Goal: Information Seeking & Learning: Check status

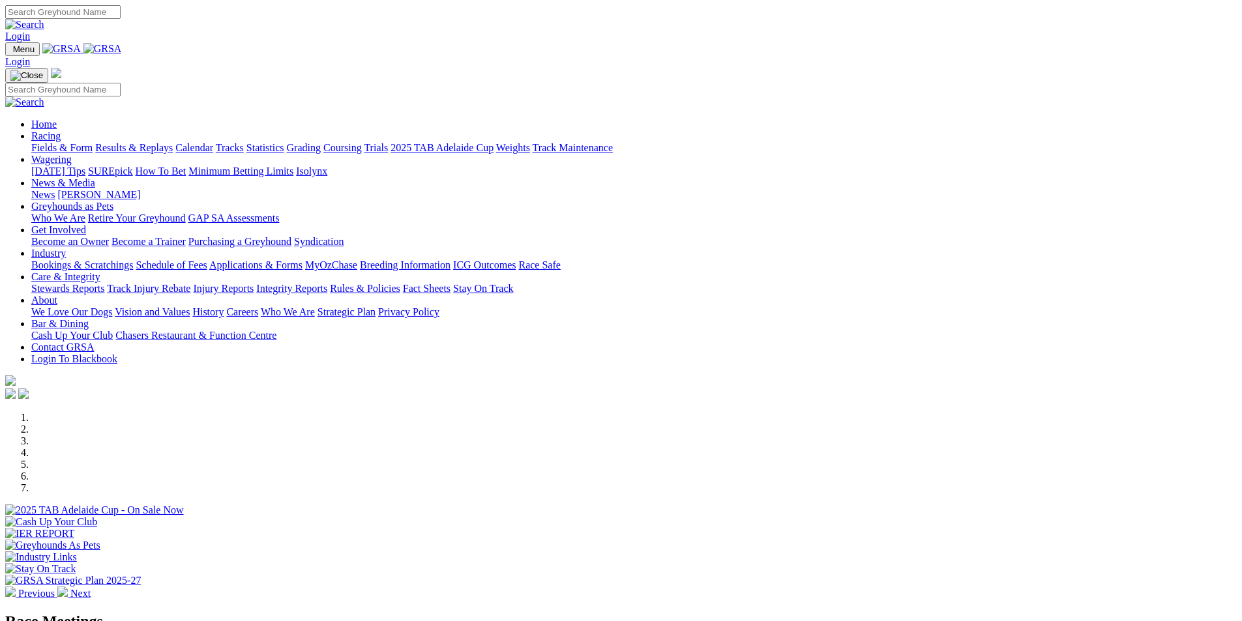
scroll to position [391, 0]
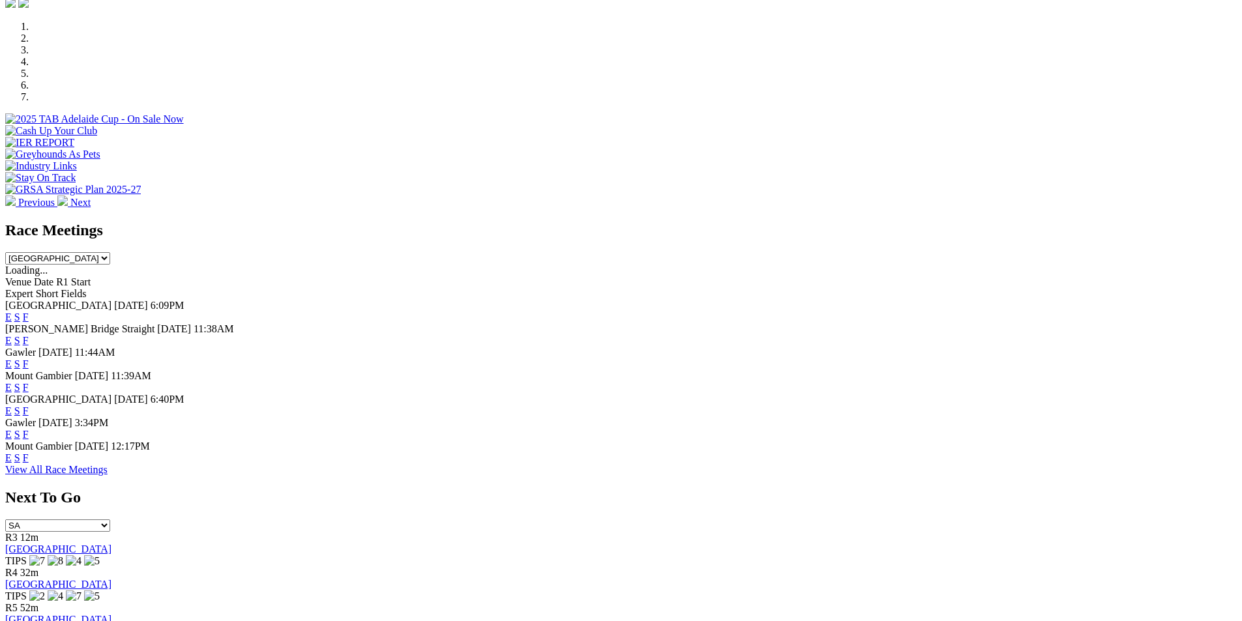
click at [110, 252] on select "South Australia New South Wales Northern Territory Queensland Tasmania Victoria…" at bounding box center [57, 258] width 105 height 12
select select "QLD"
click at [110, 252] on select "South Australia New South Wales Northern Territory Queensland Tasmania Victoria…" at bounding box center [57, 258] width 105 height 12
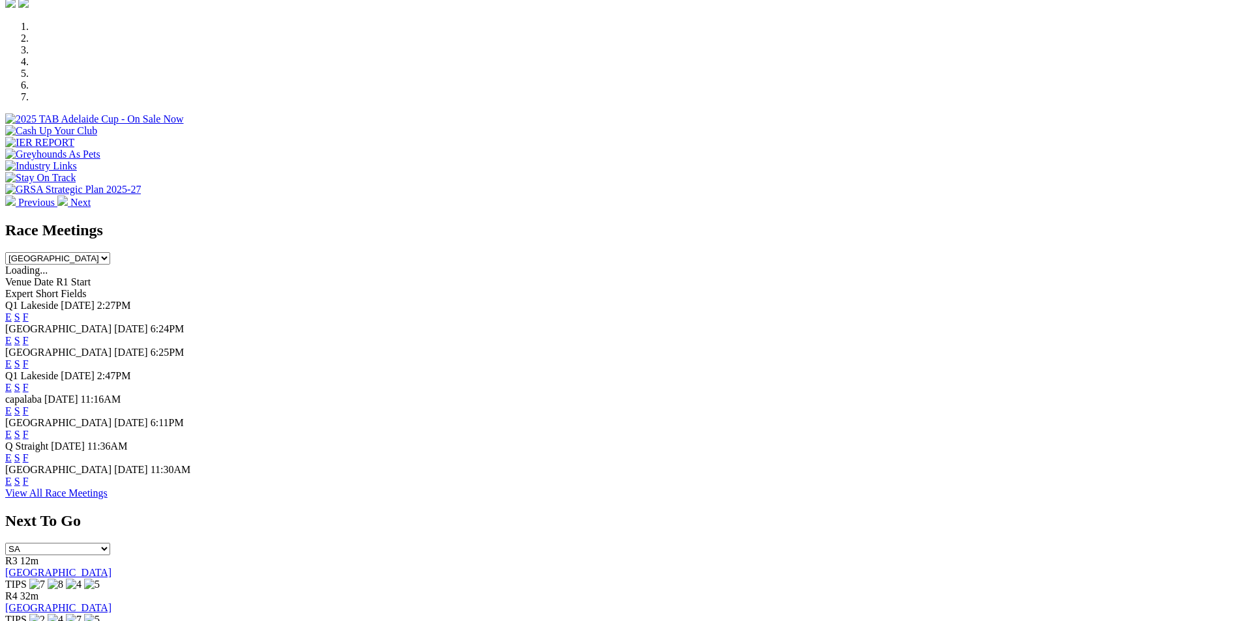
click at [12, 312] on link "E" at bounding box center [8, 317] width 7 height 11
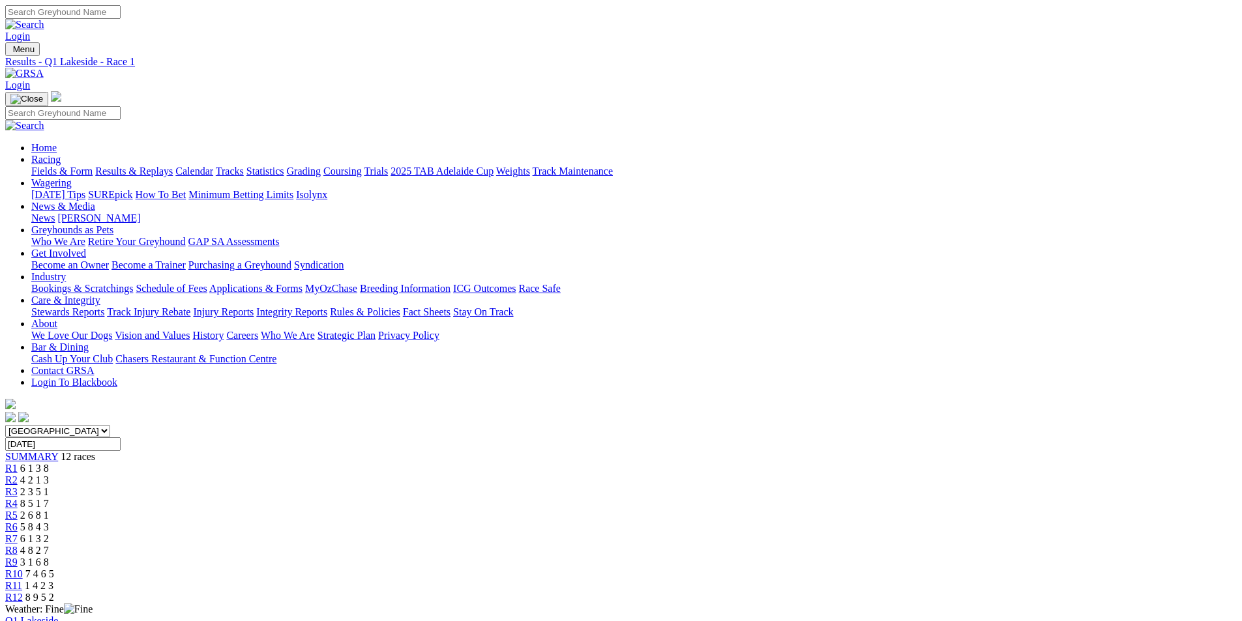
click at [18, 545] on span "R8" at bounding box center [11, 550] width 12 height 11
